Goal: Information Seeking & Learning: Learn about a topic

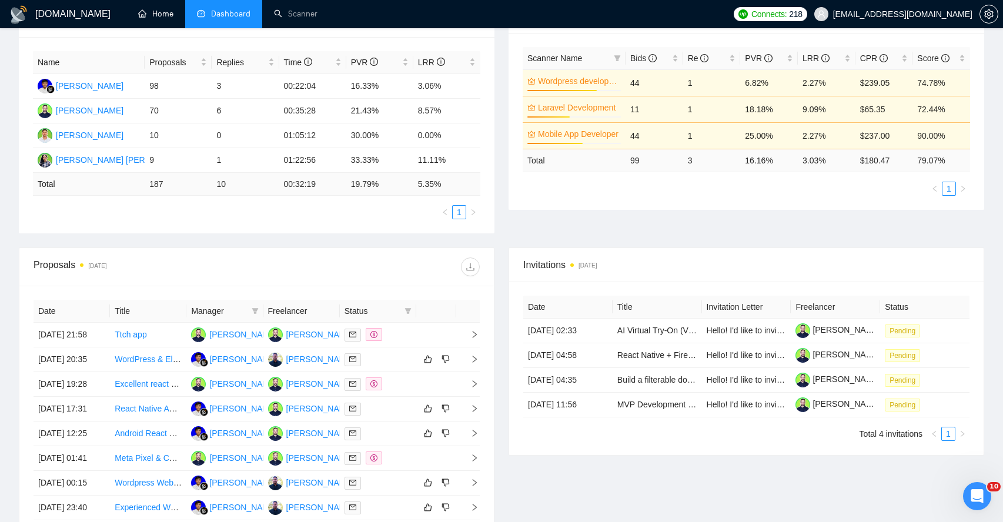
click at [159, 18] on link "Home" at bounding box center [155, 14] width 35 height 10
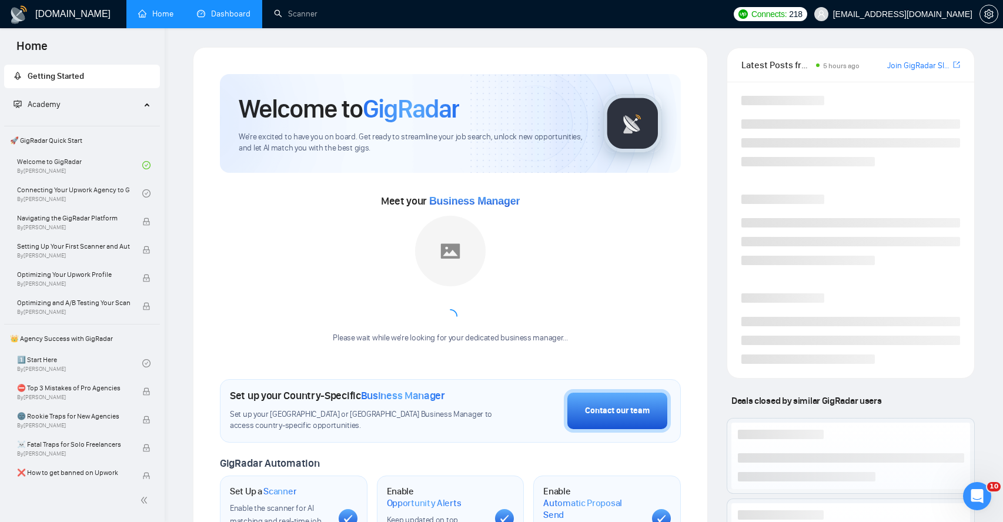
click at [209, 13] on link "Dashboard" at bounding box center [223, 14] width 53 height 10
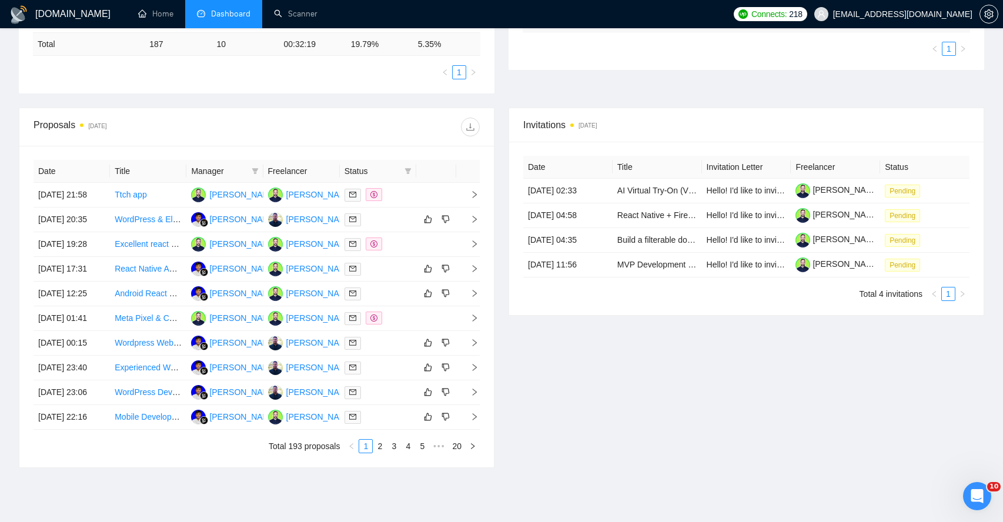
scroll to position [354, 0]
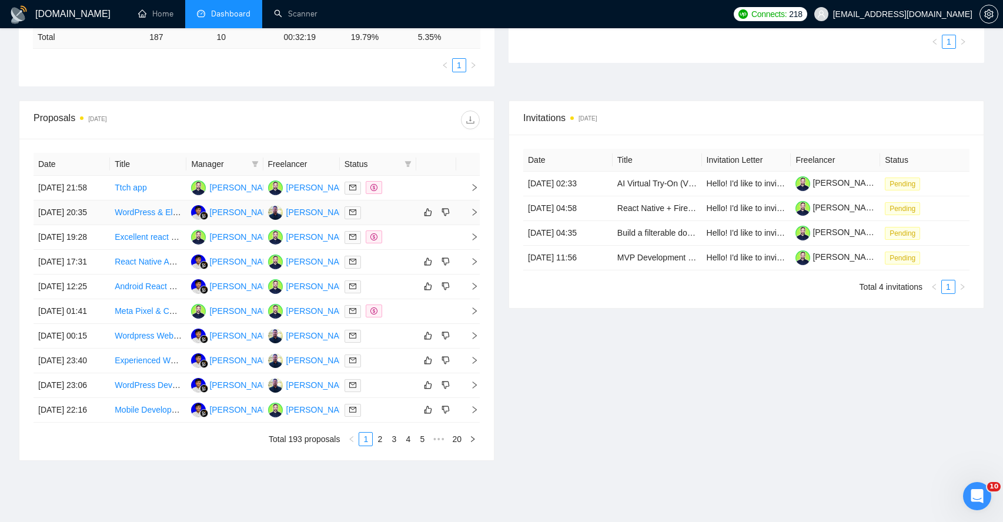
click at [470, 216] on icon "right" at bounding box center [474, 212] width 8 height 8
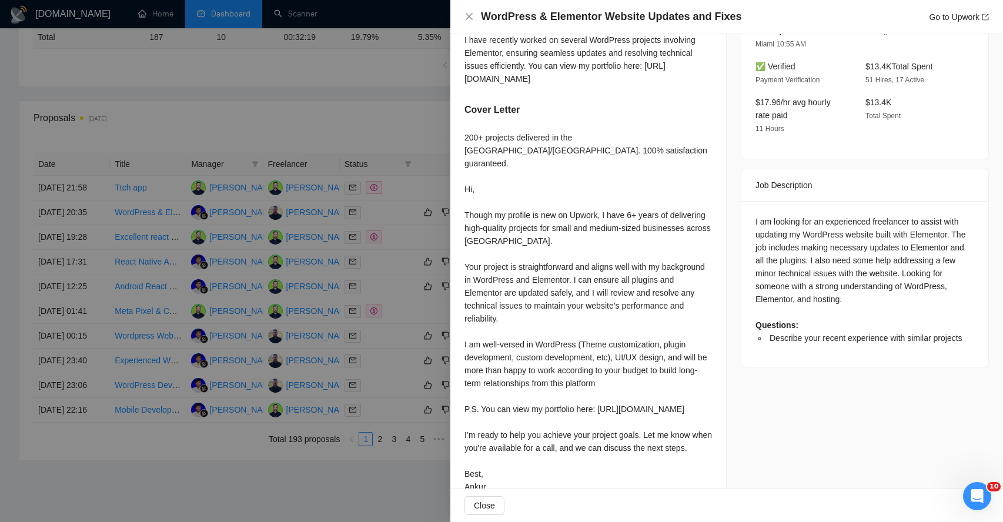
scroll to position [346, 0]
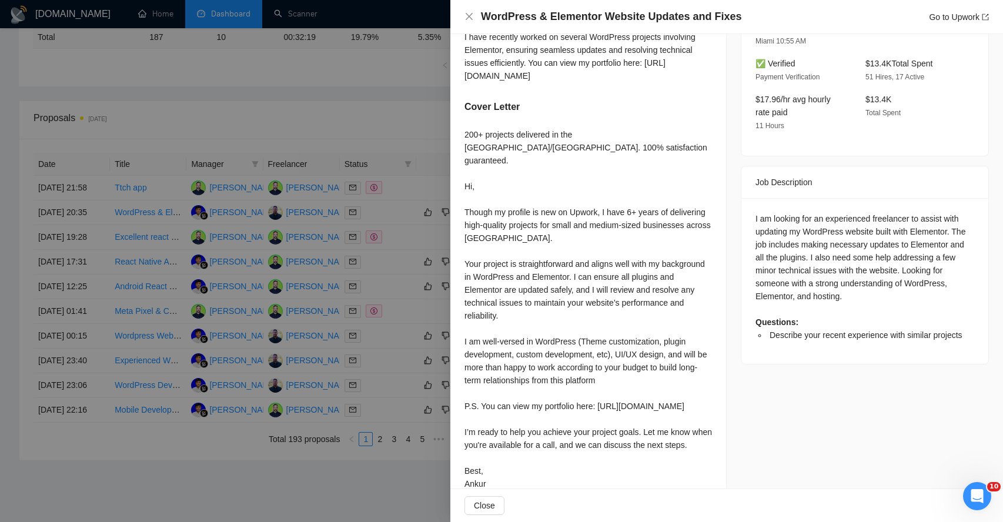
drag, startPoint x: 787, startPoint y: 202, endPoint x: 837, endPoint y: 262, distance: 78.0
click at [837, 261] on div "I am looking for an experienced freelancer to assist with updating my WordPress…" at bounding box center [864, 276] width 219 height 129
click at [811, 261] on div "I am looking for an experienced freelancer to assist with updating my WordPress…" at bounding box center [864, 276] width 219 height 129
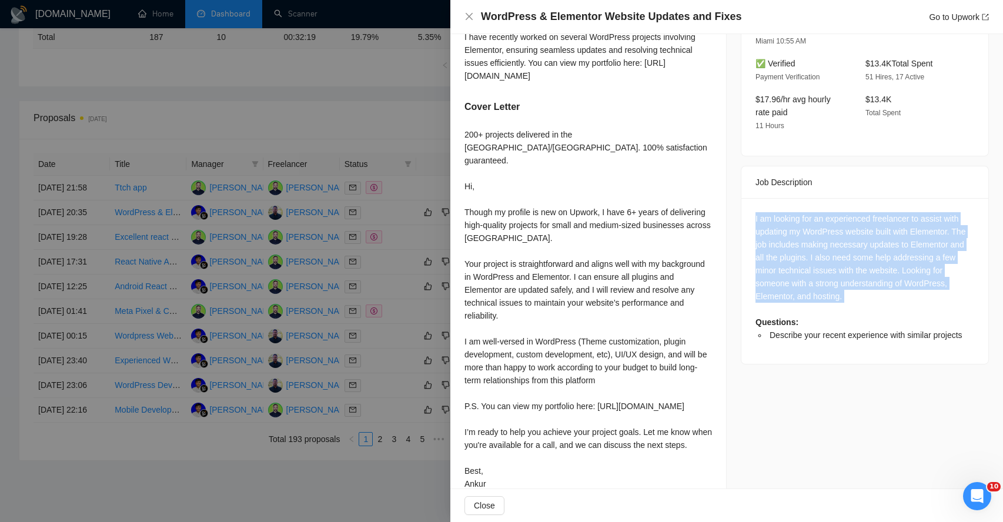
click at [811, 261] on div "I am looking for an experienced freelancer to assist with updating my WordPress…" at bounding box center [864, 276] width 219 height 129
click at [783, 265] on div "I am looking for an experienced freelancer to assist with updating my WordPress…" at bounding box center [864, 276] width 219 height 129
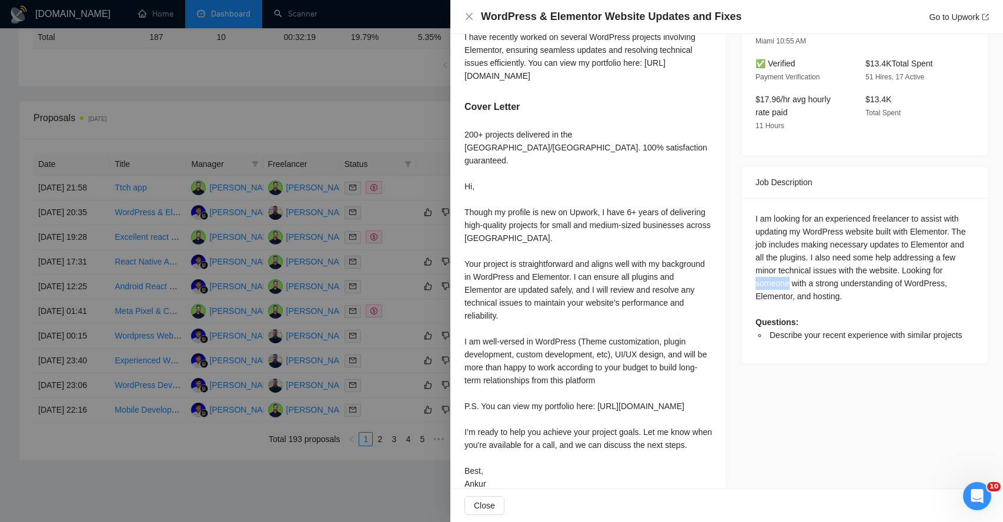
click at [783, 265] on div "I am looking for an experienced freelancer to assist with updating my WordPress…" at bounding box center [864, 276] width 219 height 129
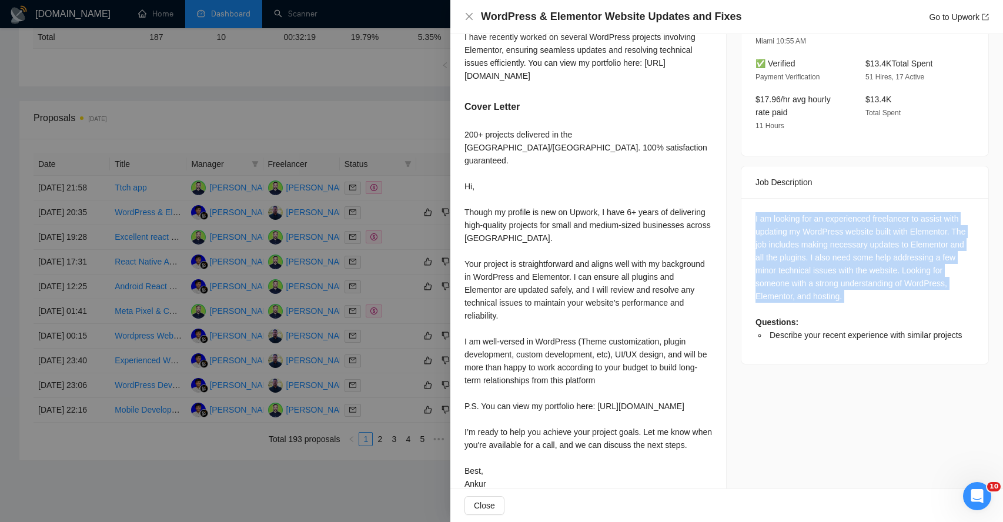
click at [783, 265] on div "I am looking for an experienced freelancer to assist with updating my WordPress…" at bounding box center [864, 276] width 219 height 129
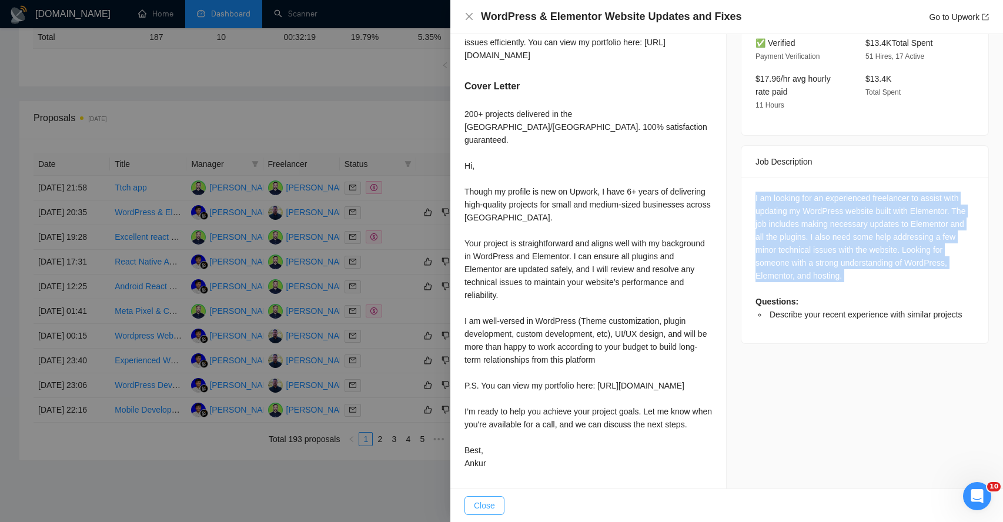
click at [490, 499] on span "Close" at bounding box center [484, 505] width 21 height 13
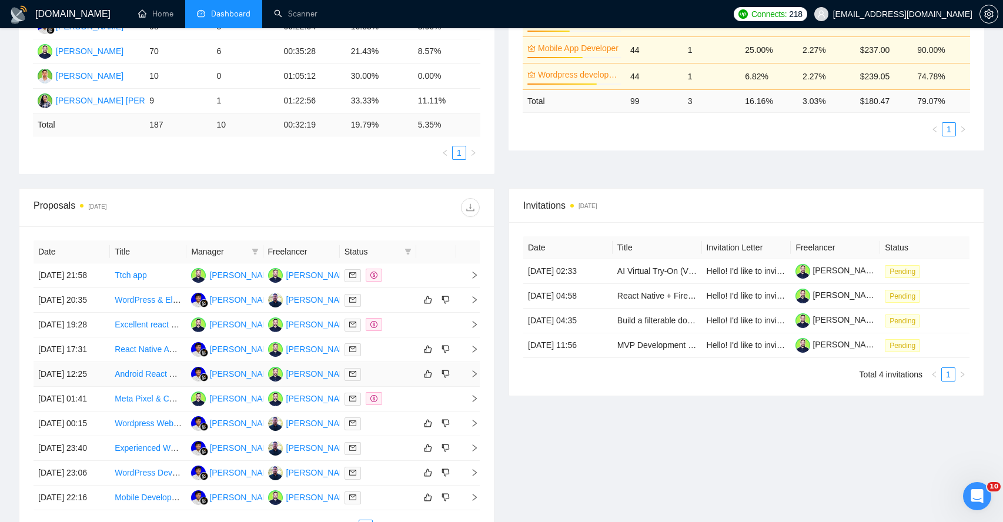
scroll to position [398, 0]
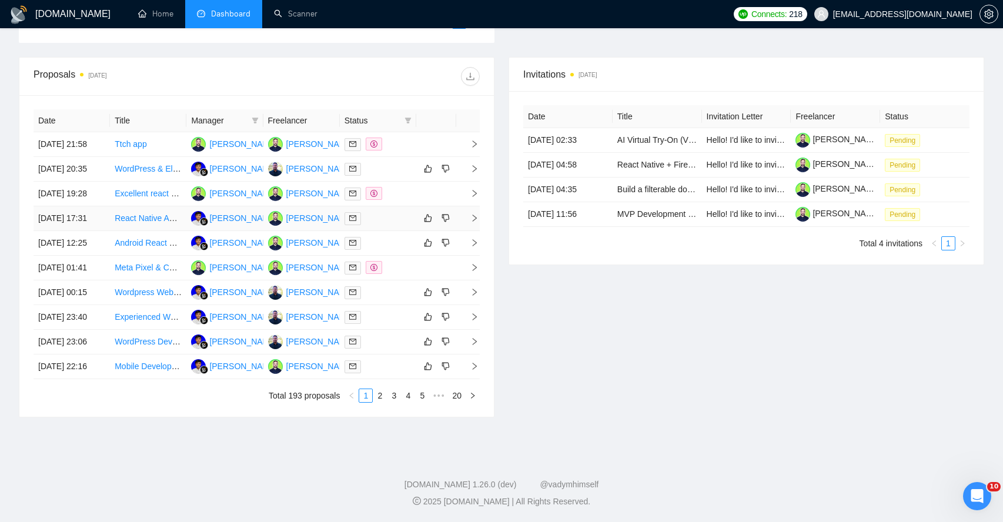
click at [477, 231] on td at bounding box center [468, 218] width 24 height 25
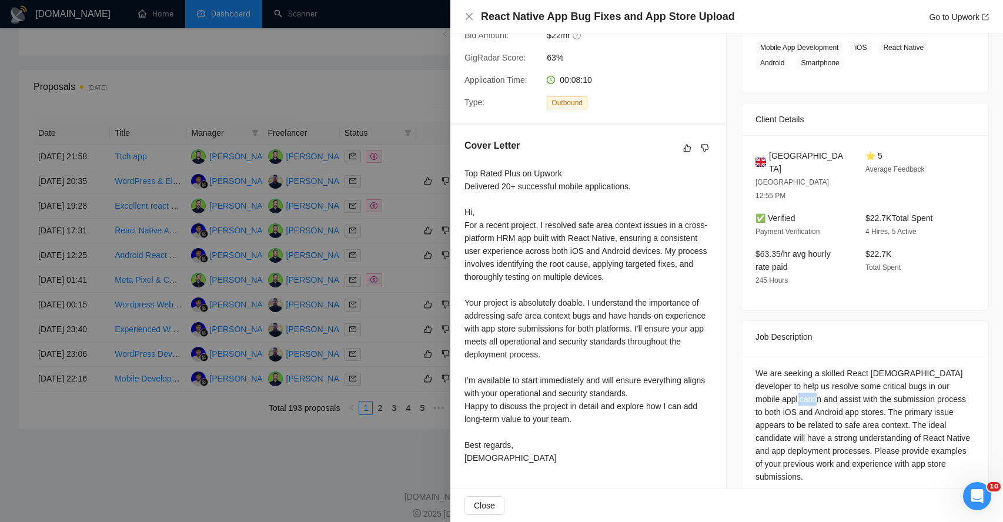
scroll to position [509, 0]
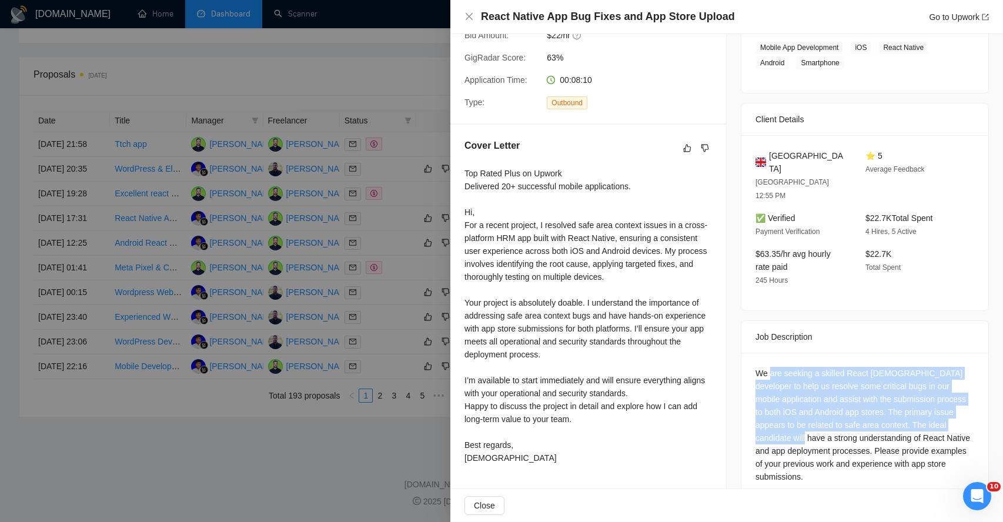
drag, startPoint x: 770, startPoint y: 343, endPoint x: 774, endPoint y: 417, distance: 74.1
click at [774, 417] on div "We are seeking a skilled React [DEMOGRAPHIC_DATA] developer to help us resolve …" at bounding box center [864, 425] width 219 height 116
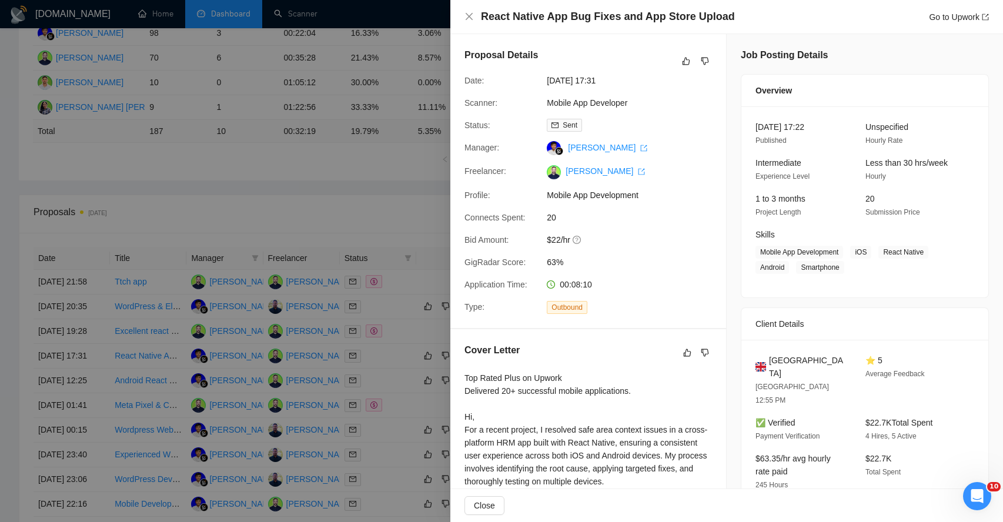
scroll to position [197, 0]
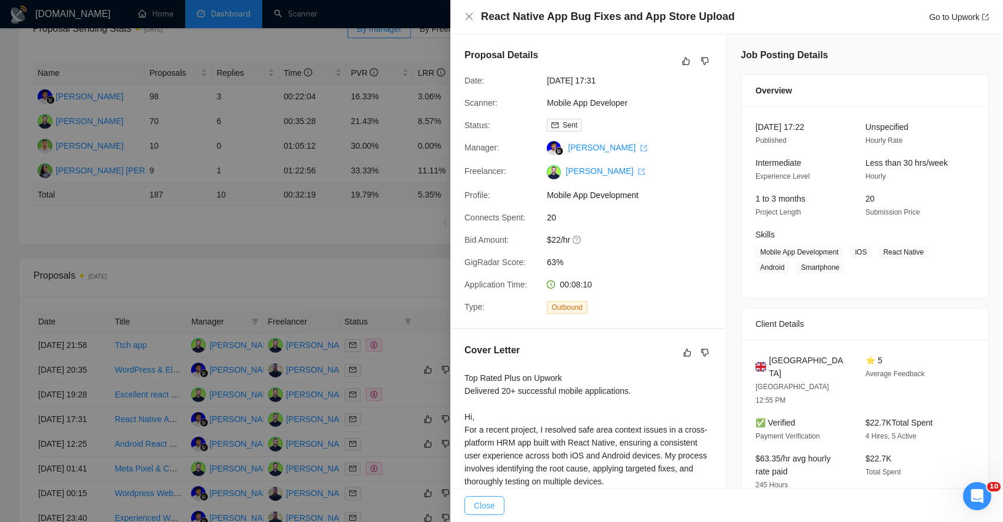
click at [489, 502] on span "Close" at bounding box center [484, 505] width 21 height 13
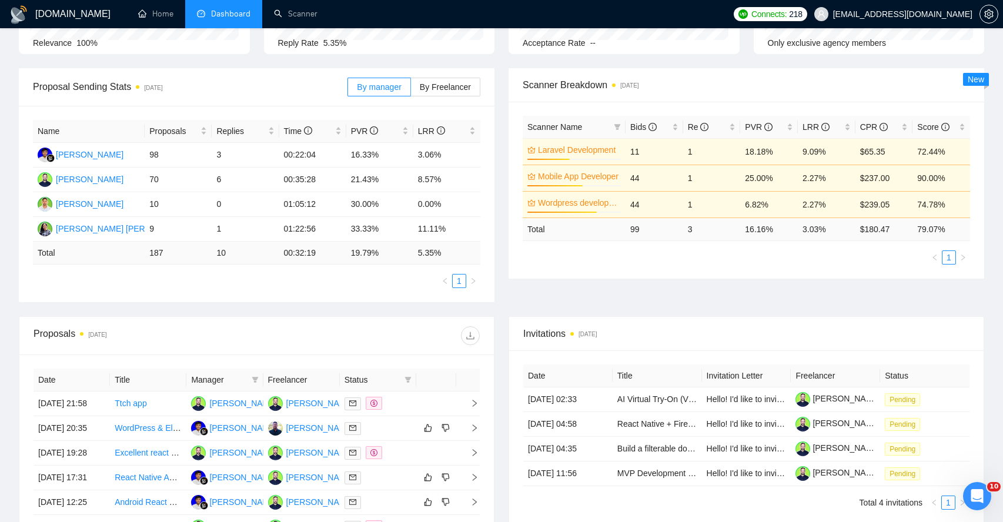
scroll to position [296, 0]
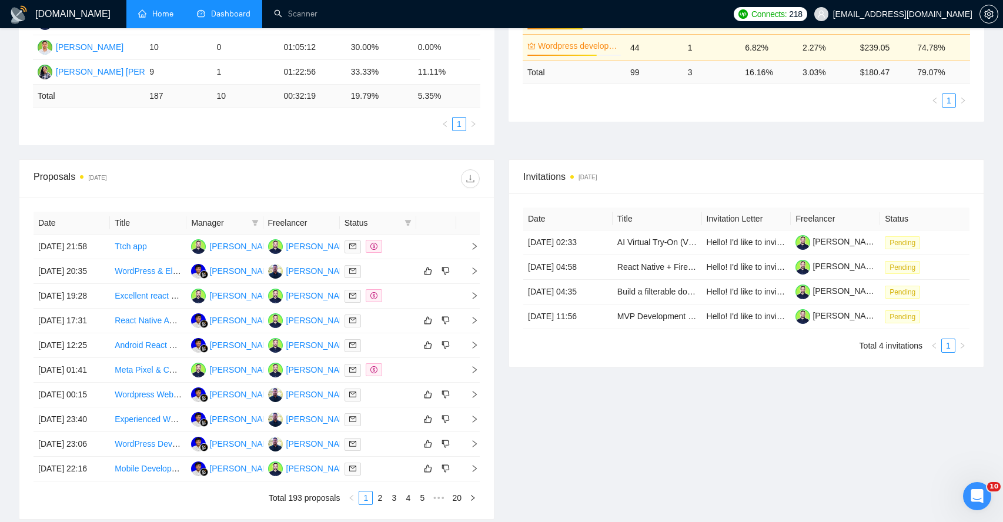
click at [145, 13] on link "Home" at bounding box center [155, 14] width 35 height 10
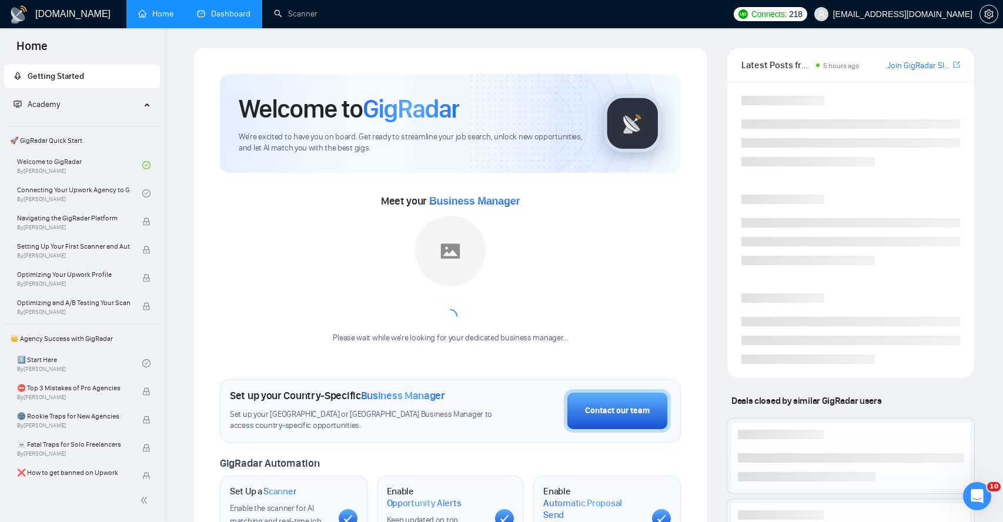
click at [215, 11] on link "Dashboard" at bounding box center [223, 14] width 53 height 10
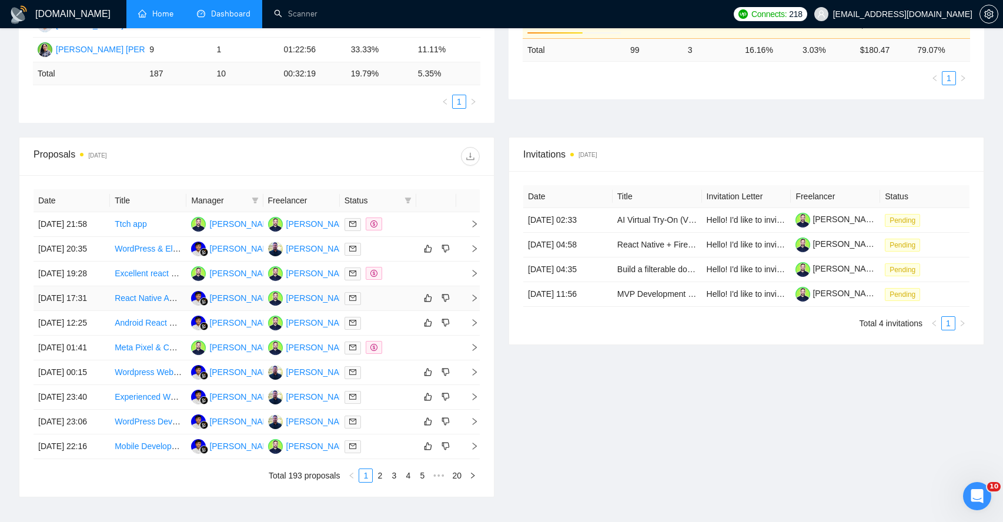
scroll to position [323, 0]
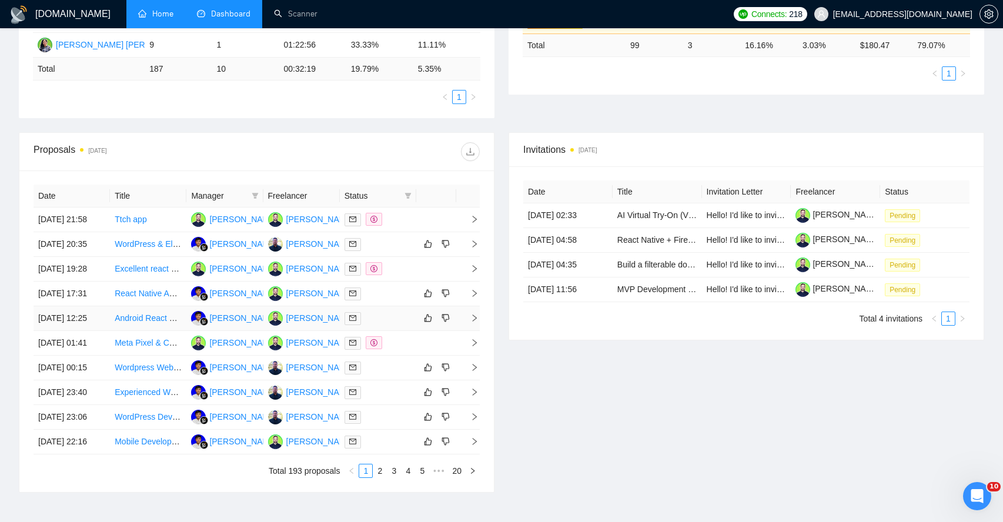
click at [472, 322] on icon "right" at bounding box center [474, 318] width 8 height 8
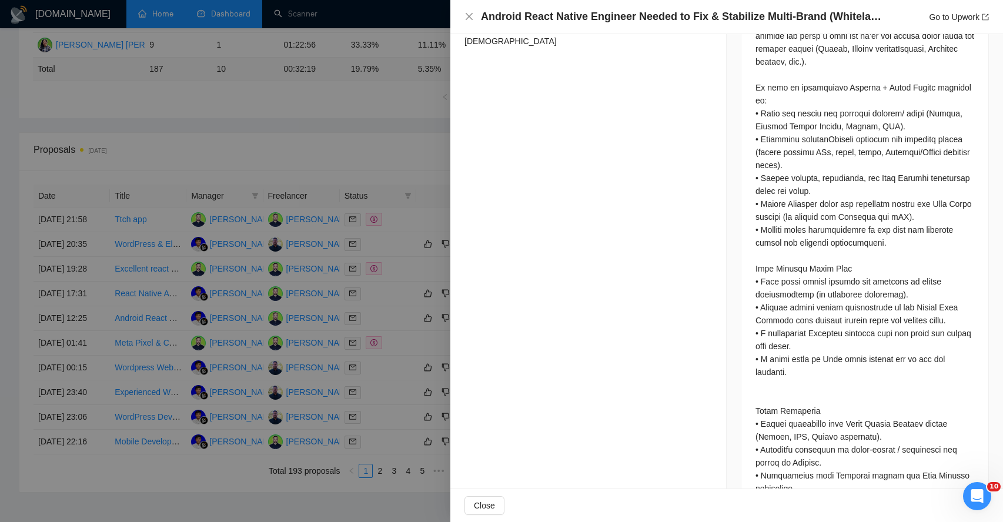
scroll to position [431, 0]
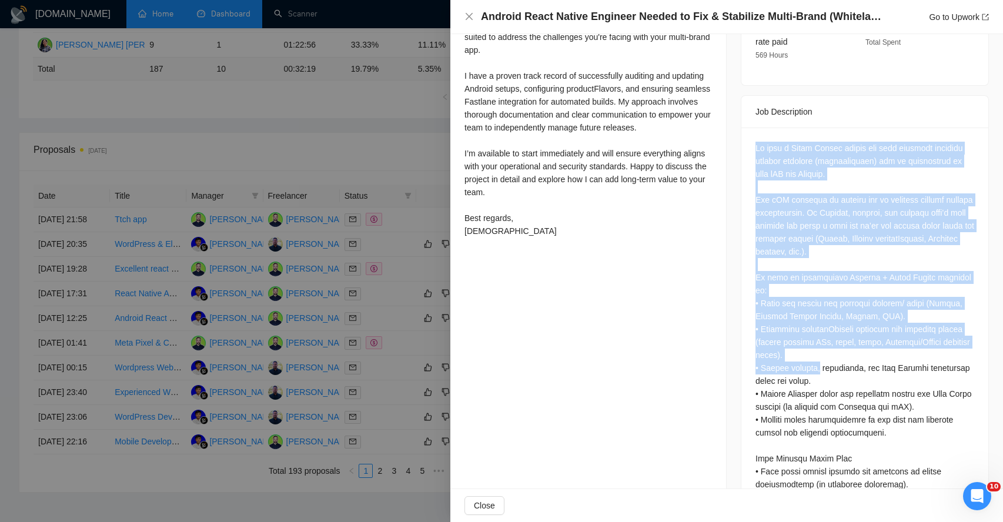
drag, startPoint x: 756, startPoint y: 133, endPoint x: 819, endPoint y: 347, distance: 222.8
click at [819, 347] on div at bounding box center [864, 458] width 219 height 633
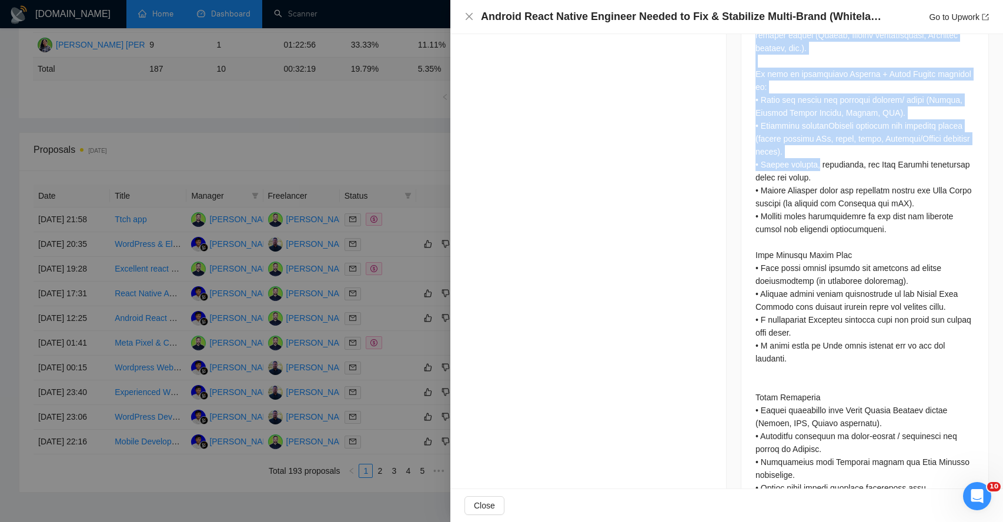
scroll to position [674, 0]
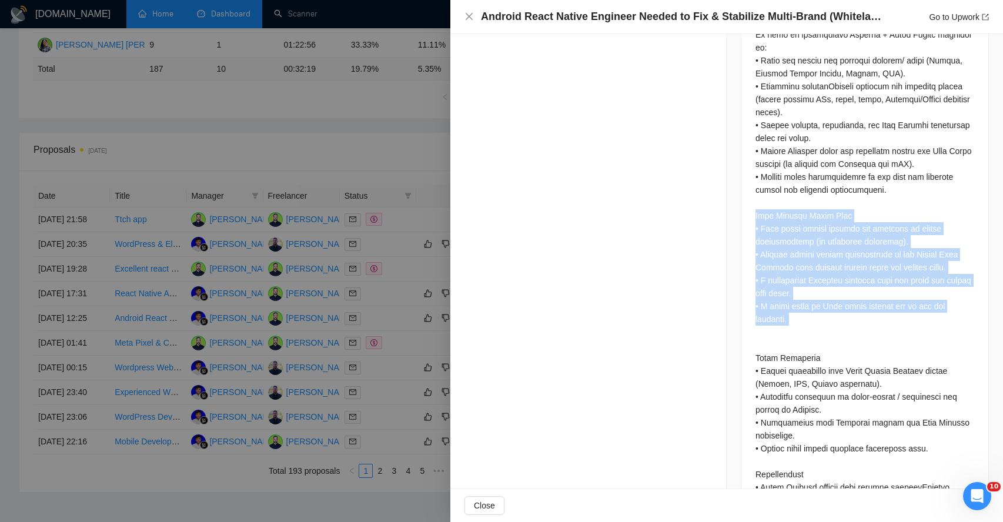
drag, startPoint x: 758, startPoint y: 197, endPoint x: 807, endPoint y: 327, distance: 138.7
click at [807, 325] on div at bounding box center [864, 215] width 219 height 633
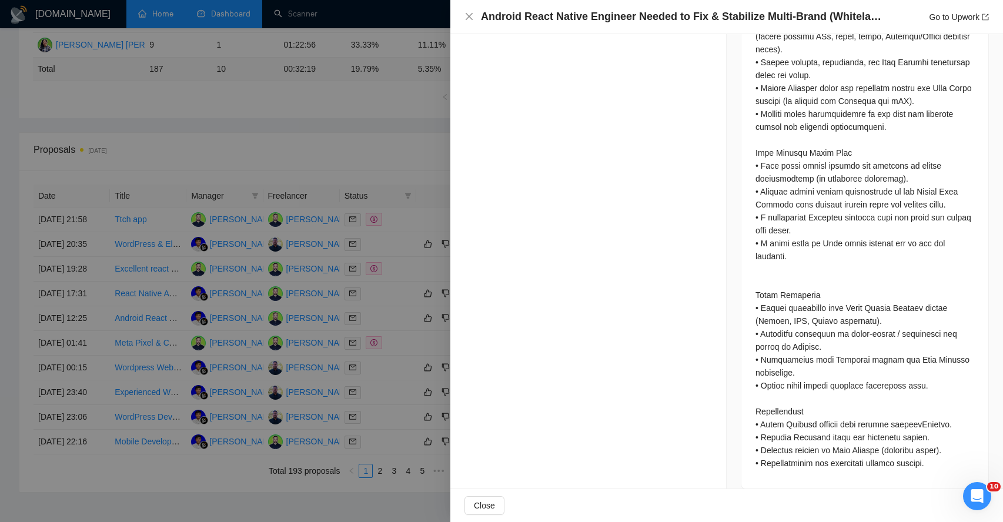
drag, startPoint x: 770, startPoint y: 273, endPoint x: 803, endPoint y: 387, distance: 118.5
click at [803, 387] on div at bounding box center [864, 152] width 219 height 633
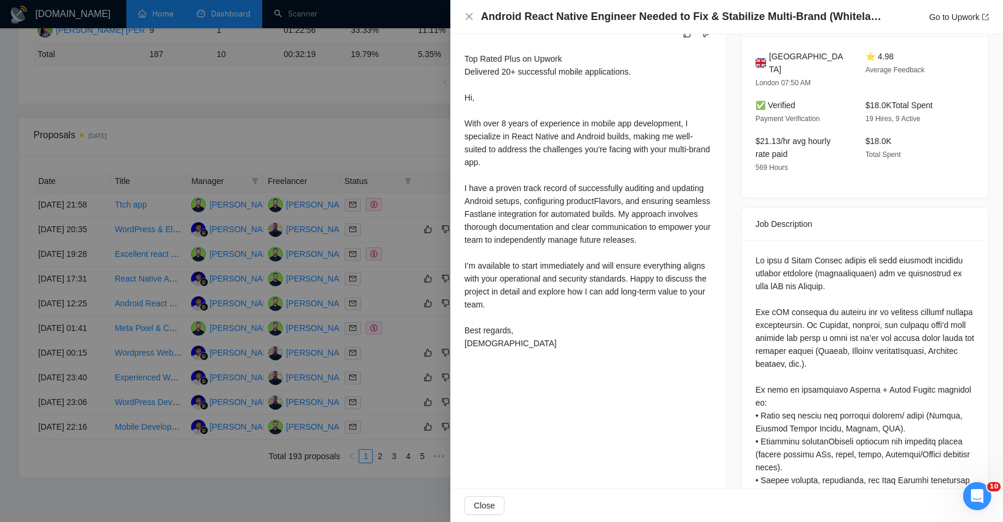
scroll to position [317, 0]
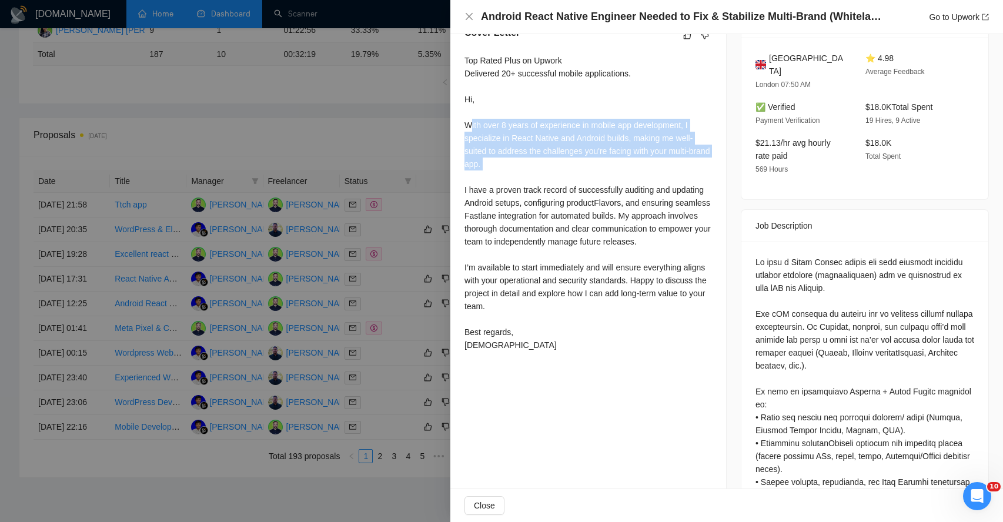
drag, startPoint x: 472, startPoint y: 126, endPoint x: 515, endPoint y: 173, distance: 63.2
click at [515, 173] on div "Top Rated Plus on Upwork Delivered 20+ successful mobile applications. Hi, With…" at bounding box center [587, 202] width 247 height 297
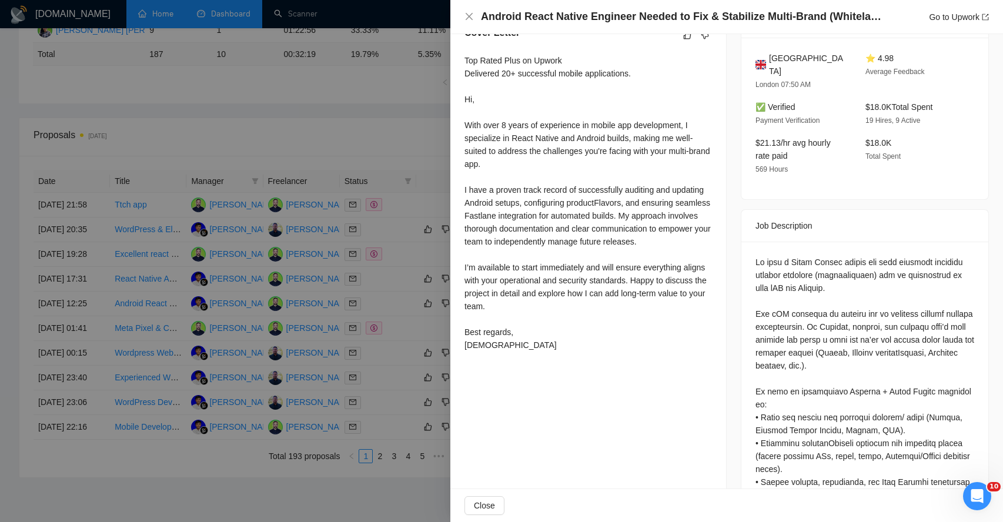
click at [518, 212] on div "Top Rated Plus on Upwork Delivered 20+ successful mobile applications. Hi, With…" at bounding box center [587, 202] width 247 height 297
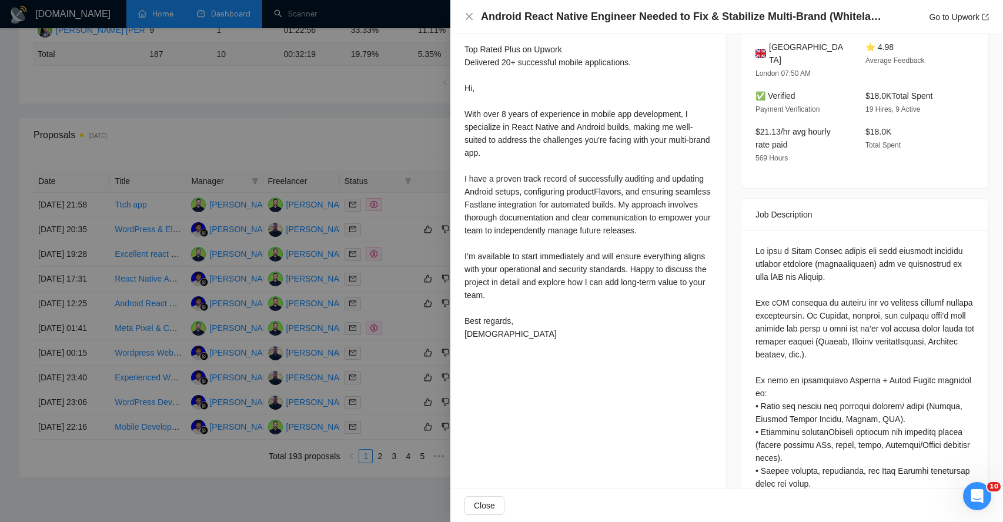
scroll to position [335, 0]
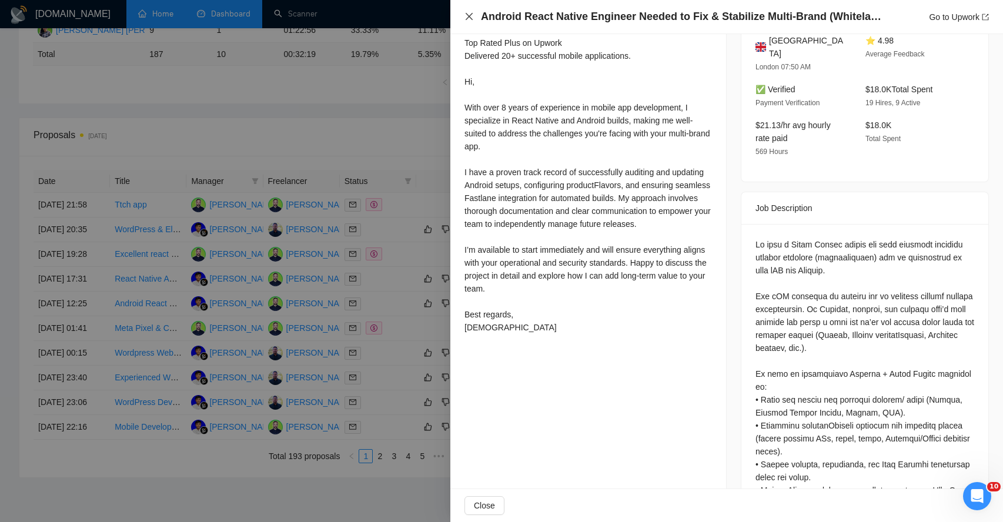
click at [467, 16] on icon "close" at bounding box center [468, 16] width 9 height 9
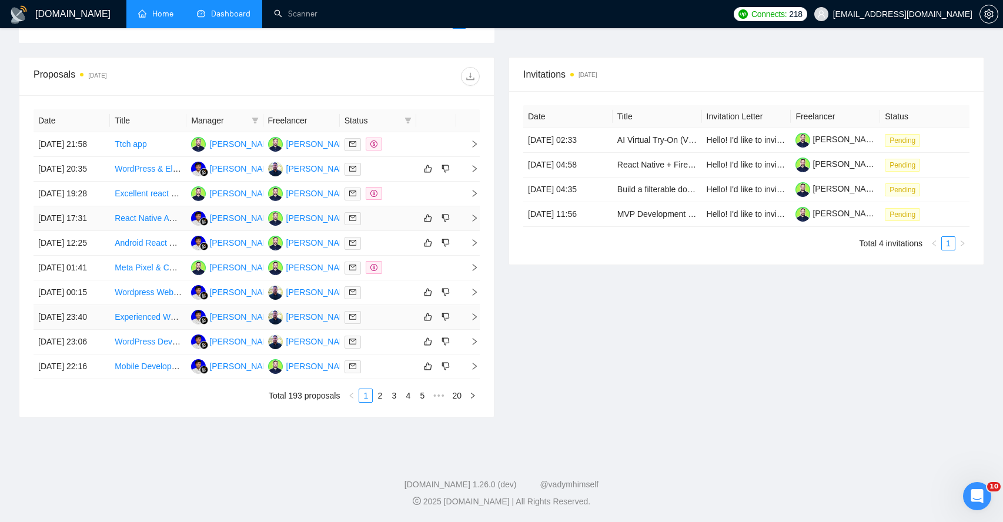
scroll to position [474, 0]
